Goal: Information Seeking & Learning: Find specific fact

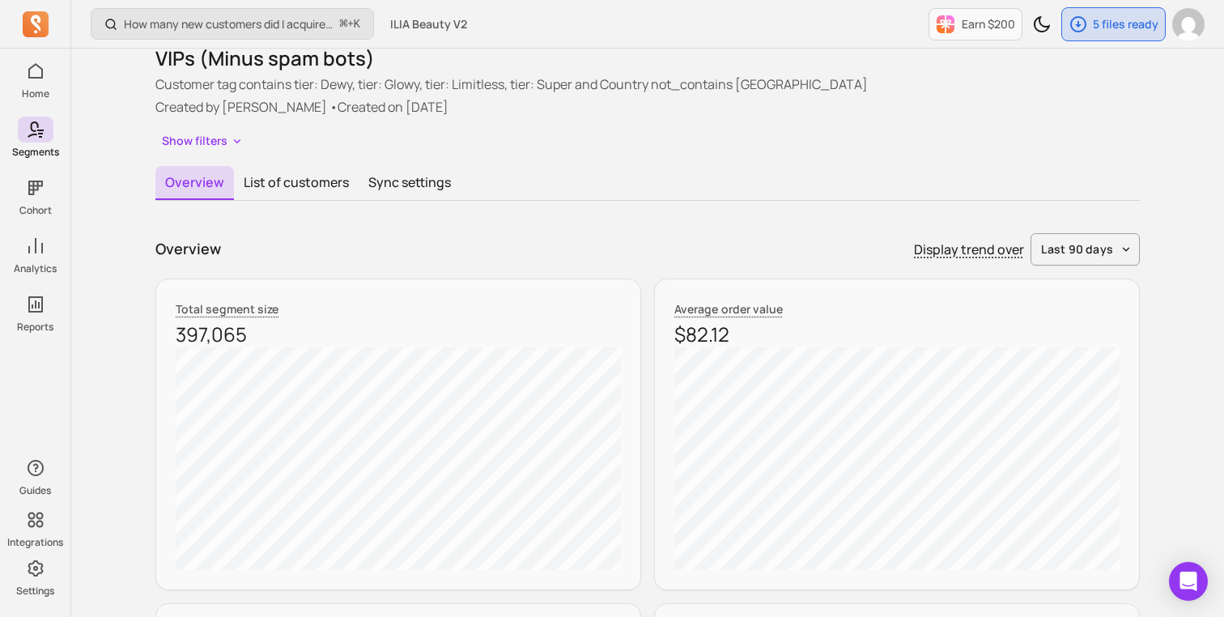
scroll to position [79, 0]
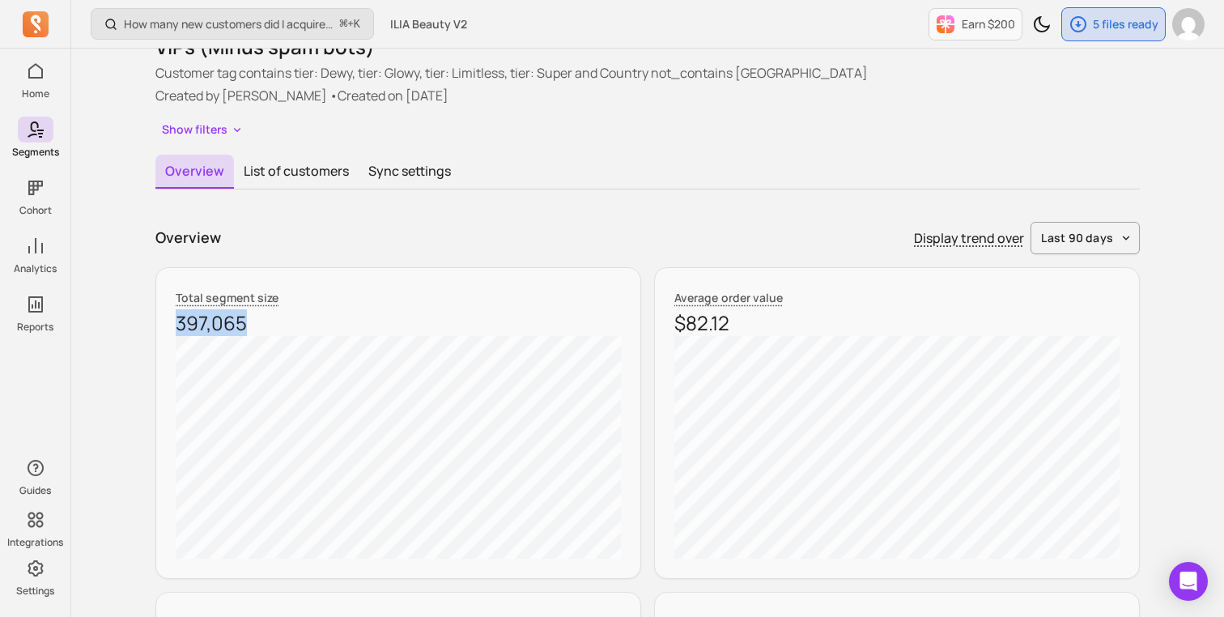
drag, startPoint x: 262, startPoint y: 326, endPoint x: 167, endPoint y: 326, distance: 95.6
click at [167, 326] on div "Total segment size 397,065" at bounding box center [398, 423] width 486 height 312
copy p "397,065"
drag, startPoint x: 717, startPoint y: 334, endPoint x: 670, endPoint y: 334, distance: 47.0
click at [670, 334] on div "Average order value $82.12" at bounding box center [897, 423] width 486 height 312
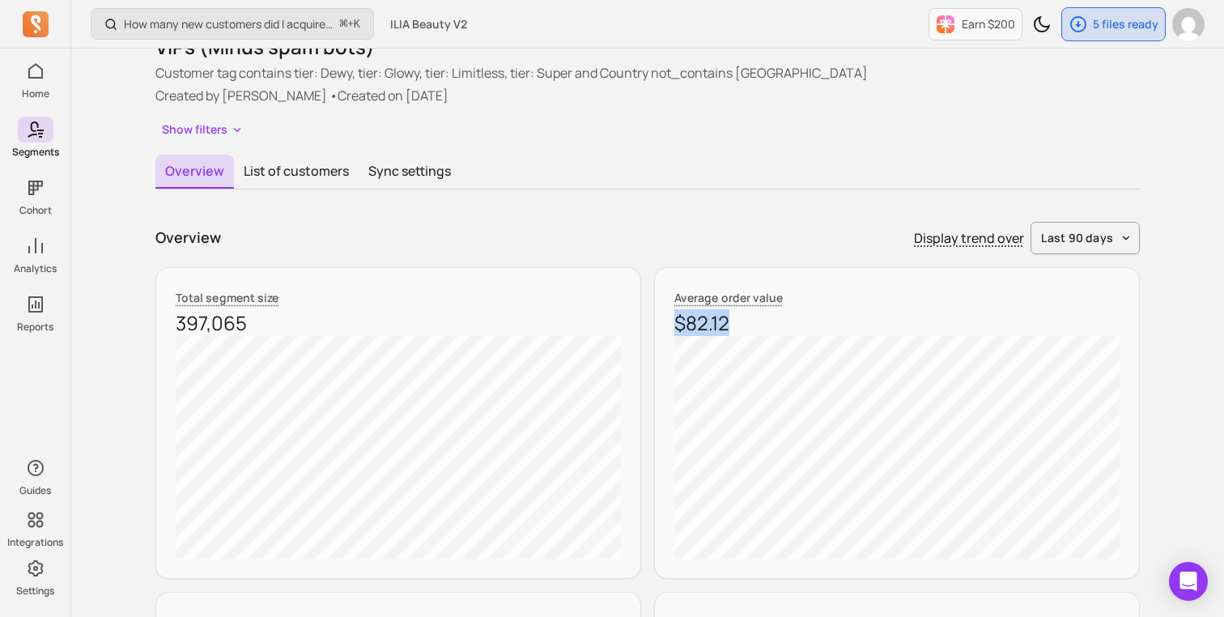
copy p "$82.12"
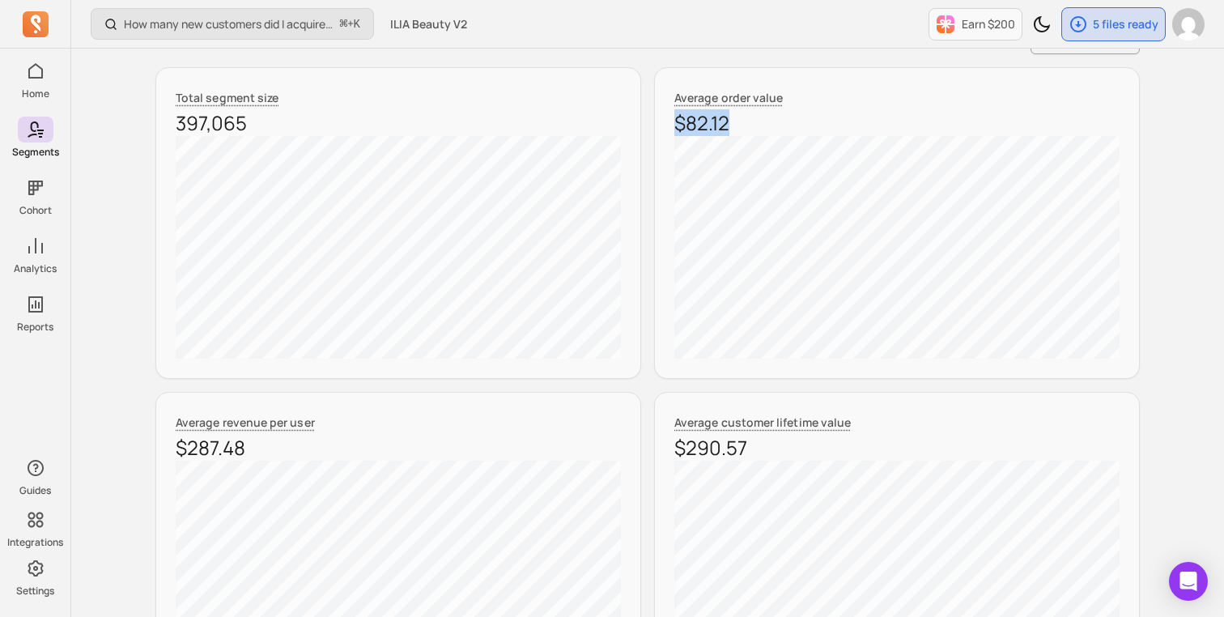
scroll to position [483, 0]
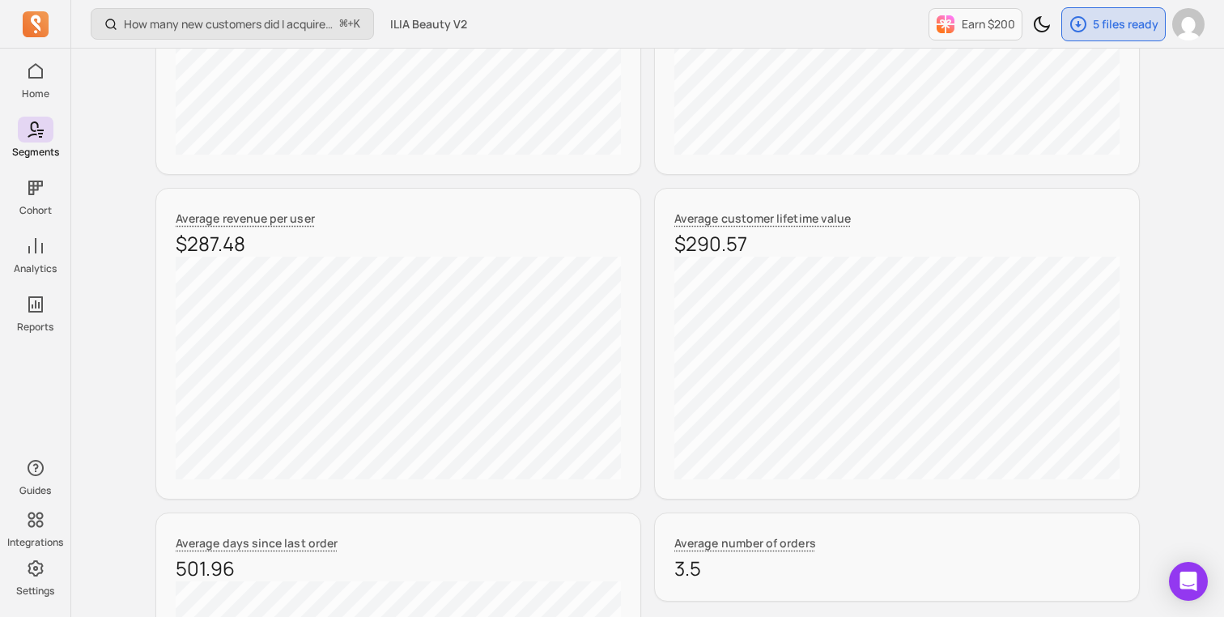
drag, startPoint x: 257, startPoint y: 245, endPoint x: 161, endPoint y: 245, distance: 95.6
click at [161, 245] on div "Average revenue per user $287.48" at bounding box center [398, 344] width 486 height 312
copy p "$287.48"
drag, startPoint x: 758, startPoint y: 248, endPoint x: 664, endPoint y: 248, distance: 93.9
click at [664, 248] on div "Average customer lifetime value $290.57" at bounding box center [897, 344] width 486 height 312
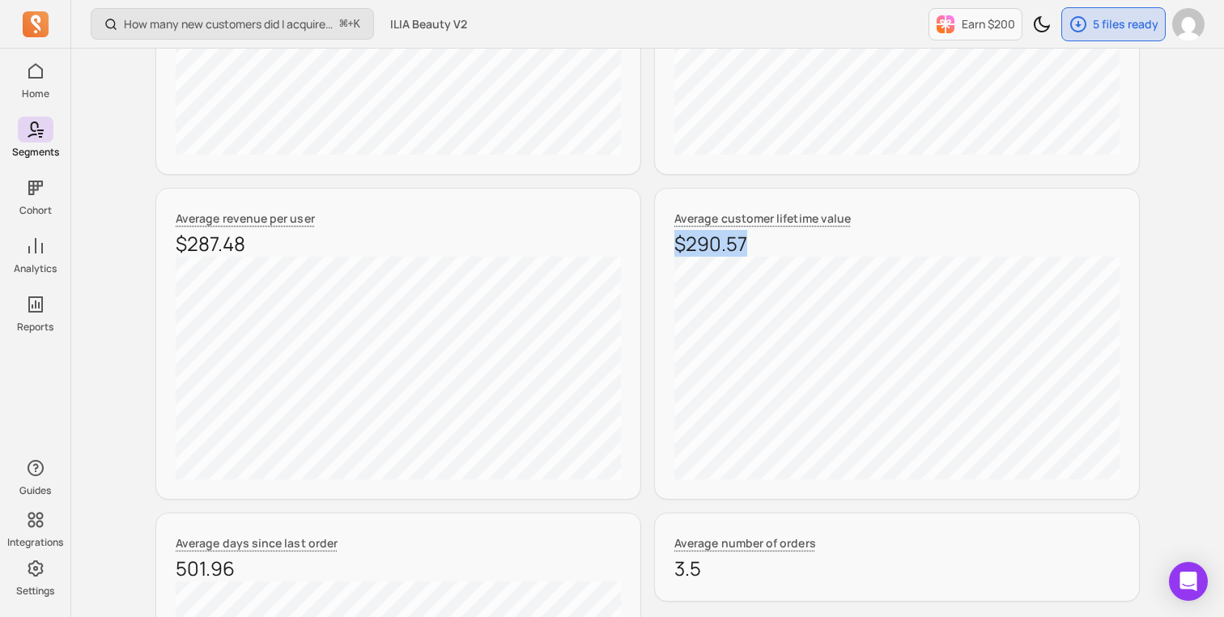
copy p "$290.57"
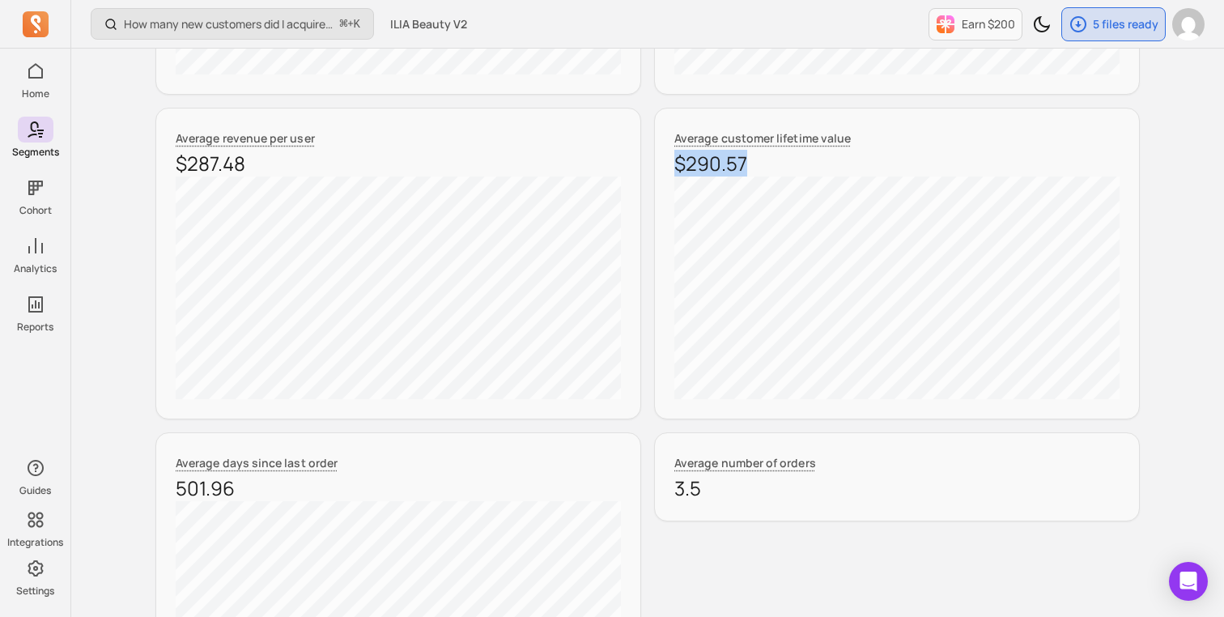
scroll to position [662, 0]
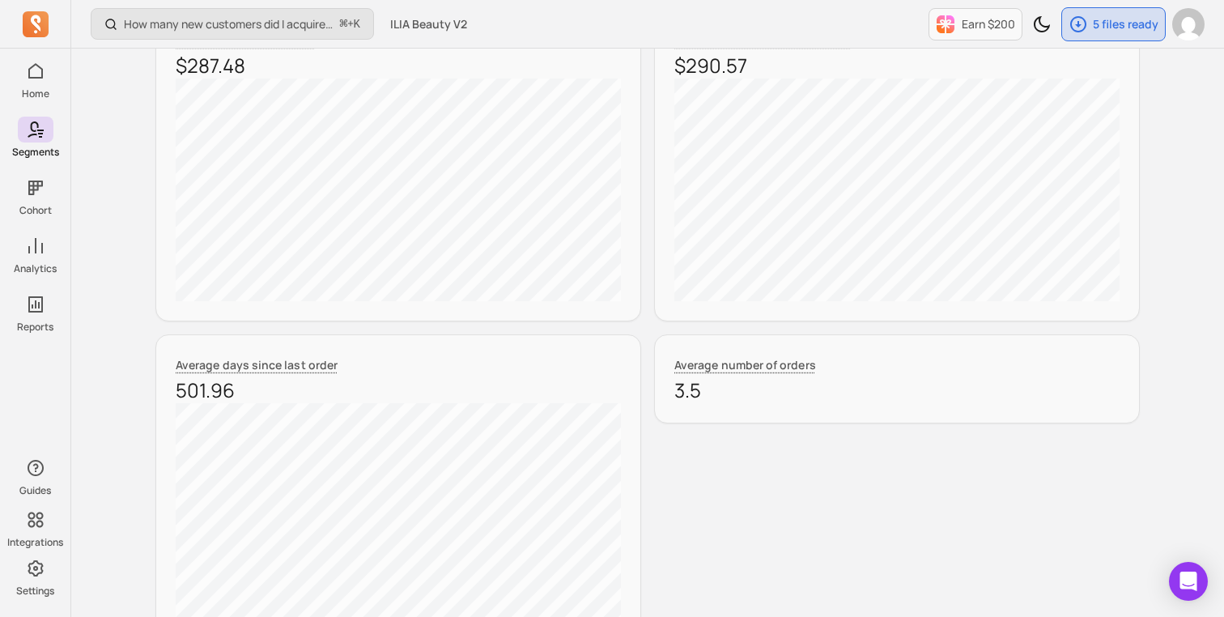
drag, startPoint x: 705, startPoint y: 388, endPoint x: 670, endPoint y: 388, distance: 34.8
click at [670, 388] on div "Average number of orders 3.5" at bounding box center [897, 378] width 486 height 89
copy p "3.5"
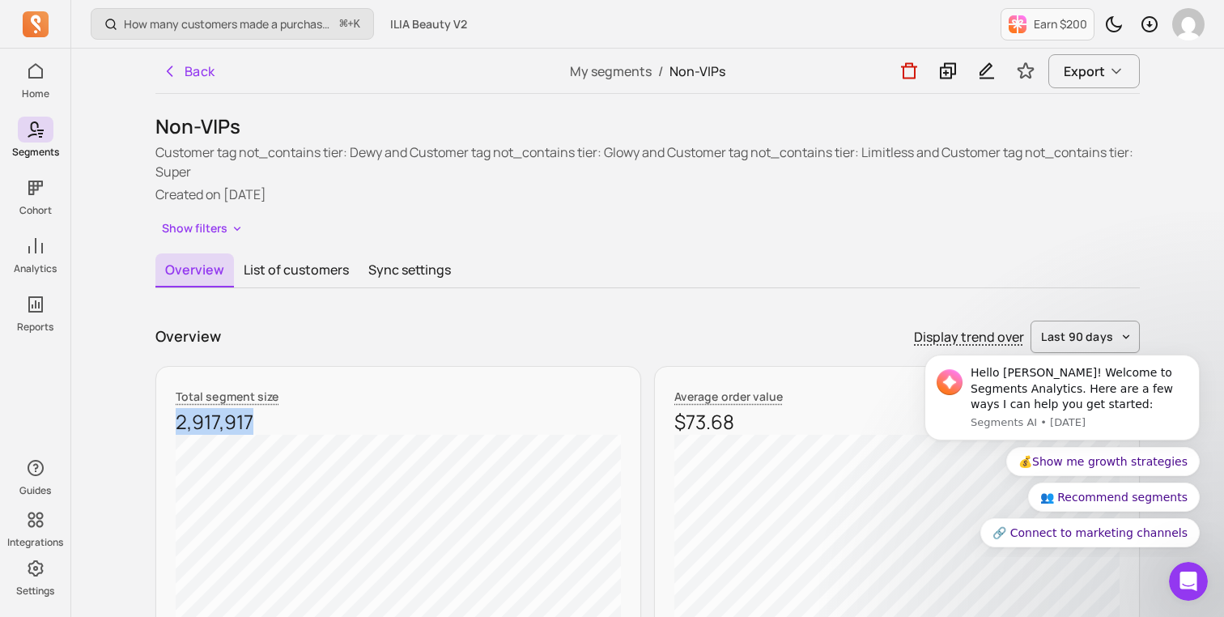
drag, startPoint x: 267, startPoint y: 422, endPoint x: 167, endPoint y: 422, distance: 100.4
click at [167, 422] on div "Total segment size 2,917,917" at bounding box center [398, 522] width 486 height 312
copy p "2,917,917"
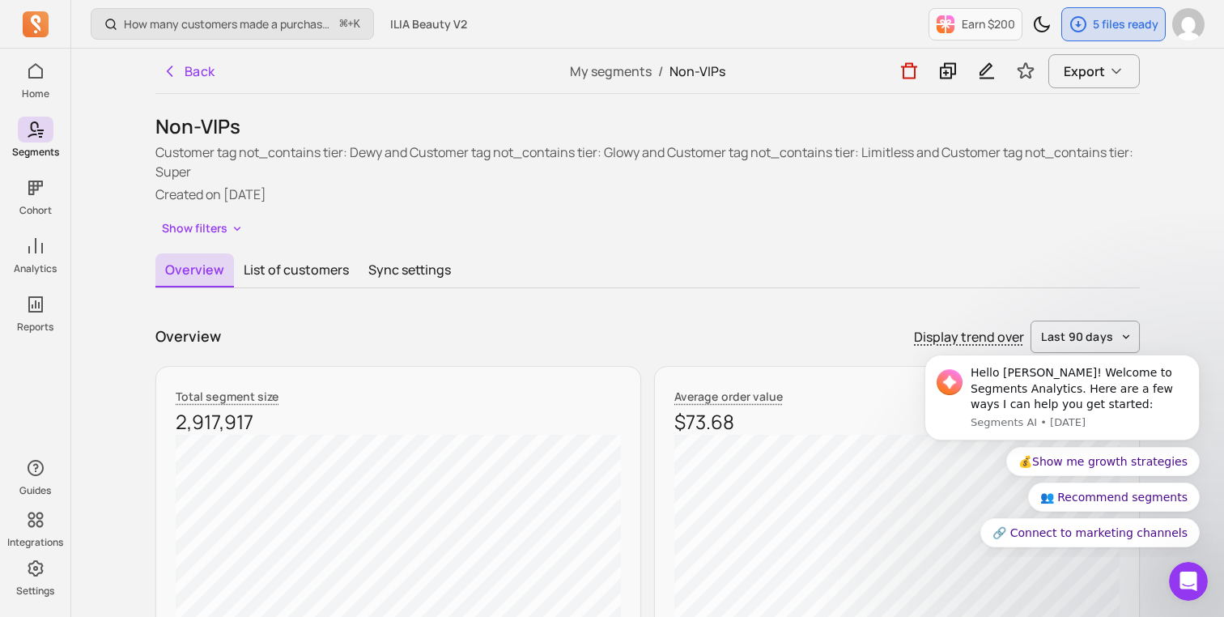
drag, startPoint x: 745, startPoint y: 425, endPoint x: 661, endPoint y: 425, distance: 84.2
click at [661, 425] on div "Average order value $73.68" at bounding box center [897, 522] width 486 height 312
copy p "$73.68"
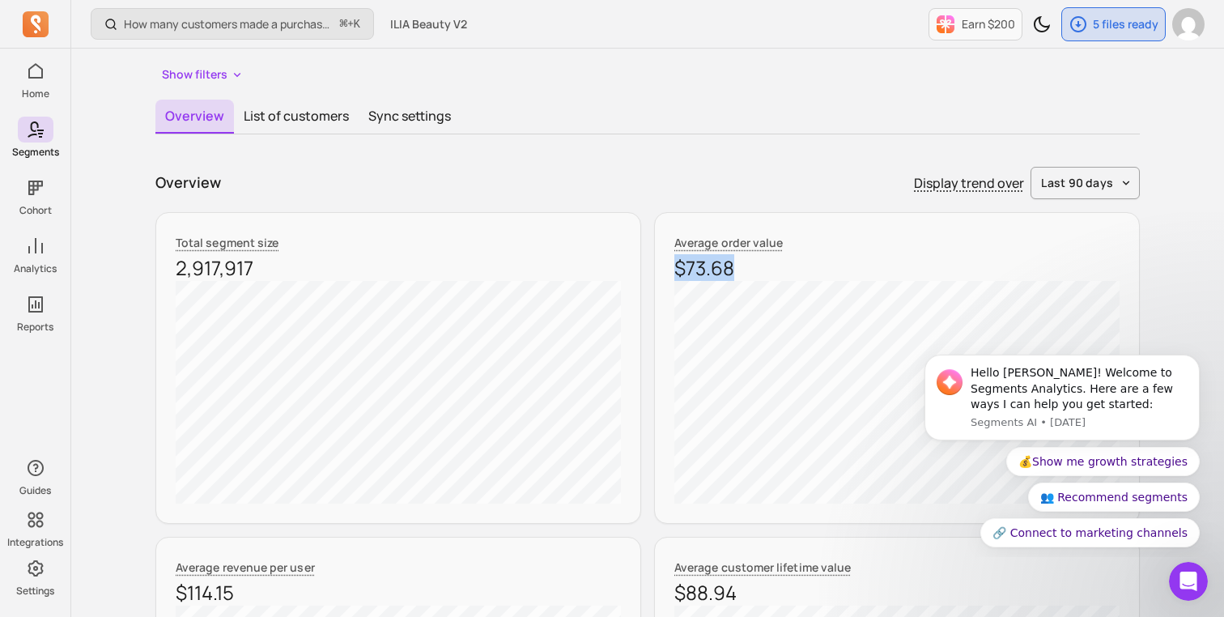
scroll to position [443, 0]
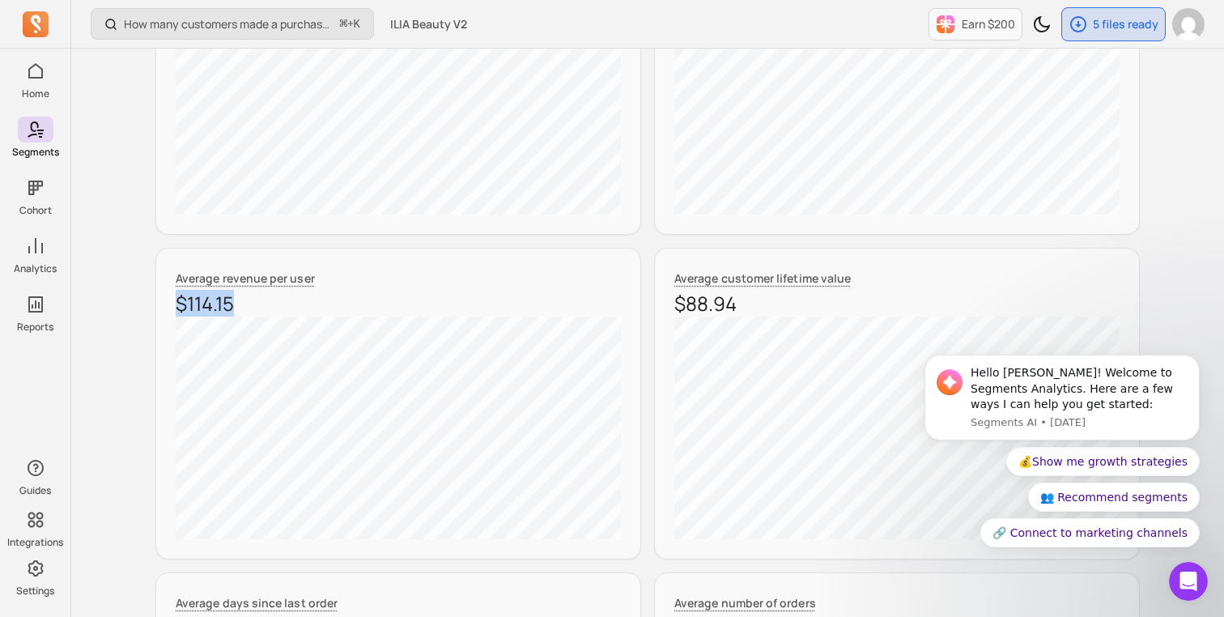
drag, startPoint x: 241, startPoint y: 311, endPoint x: 162, endPoint y: 308, distance: 78.6
click at [162, 308] on div "Average revenue per user $114.15" at bounding box center [398, 404] width 486 height 312
copy p "$114.15"
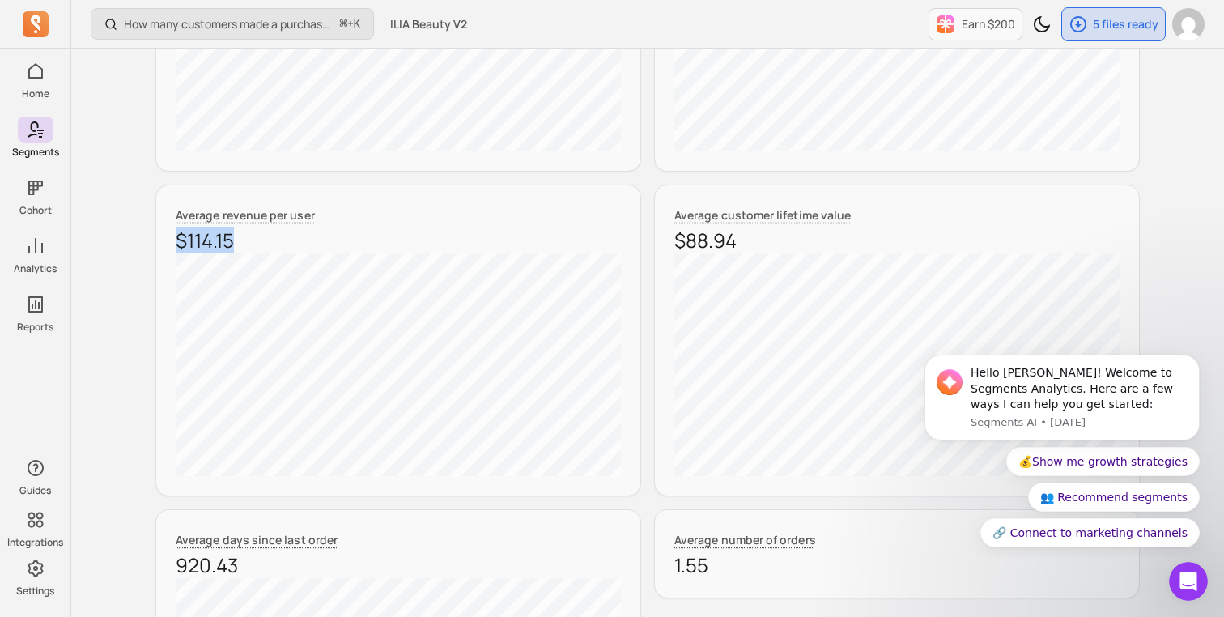
scroll to position [528, 0]
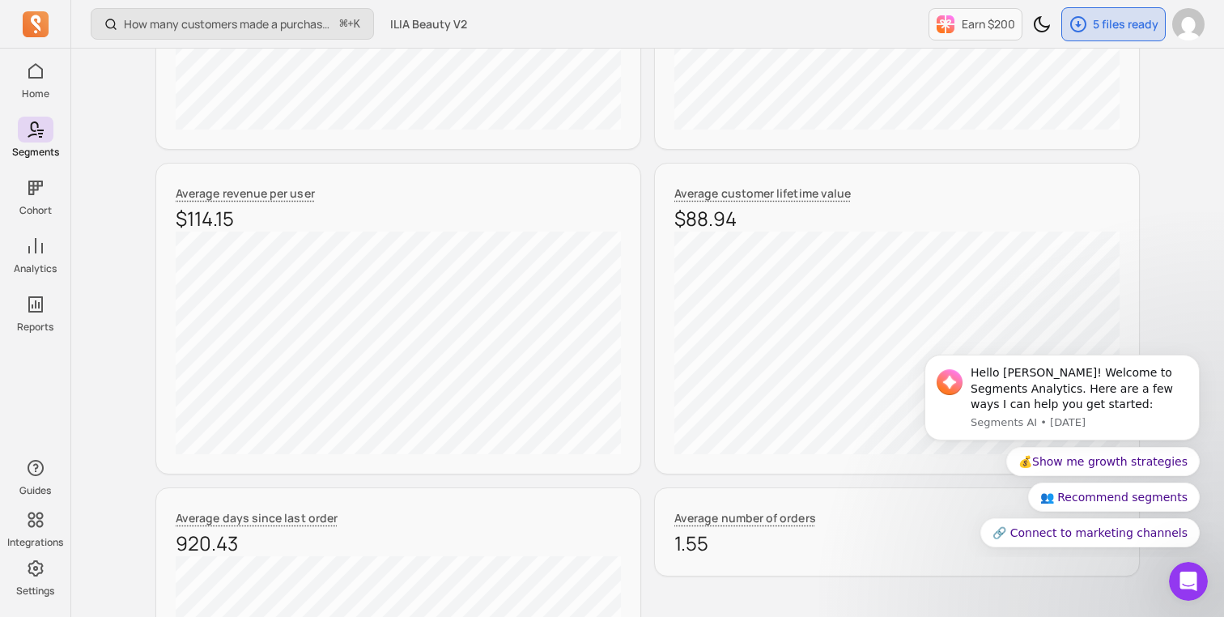
drag, startPoint x: 728, startPoint y: 228, endPoint x: 674, endPoint y: 228, distance: 54.3
click at [674, 228] on div "Average customer lifetime value $88.94" at bounding box center [897, 319] width 486 height 312
drag, startPoint x: 763, startPoint y: 218, endPoint x: 671, endPoint y: 218, distance: 91.5
click at [671, 218] on div "Average customer lifetime value $88.94" at bounding box center [897, 319] width 486 height 312
copy p "$88.94"
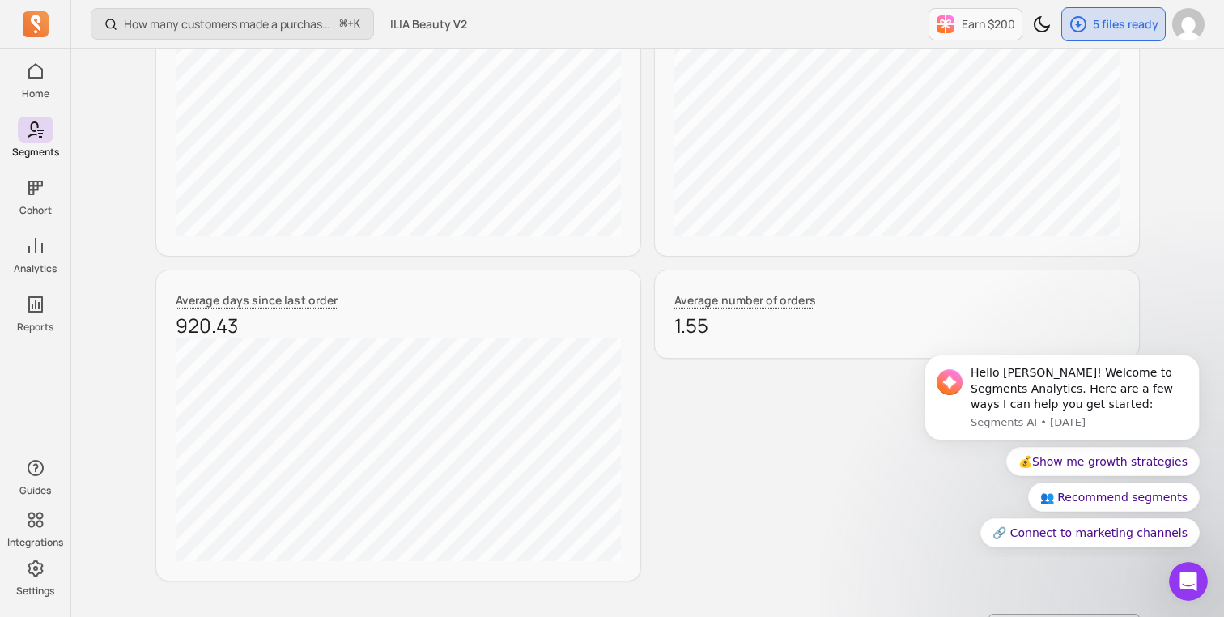
scroll to position [874, 0]
